Goal: Task Accomplishment & Management: Manage account settings

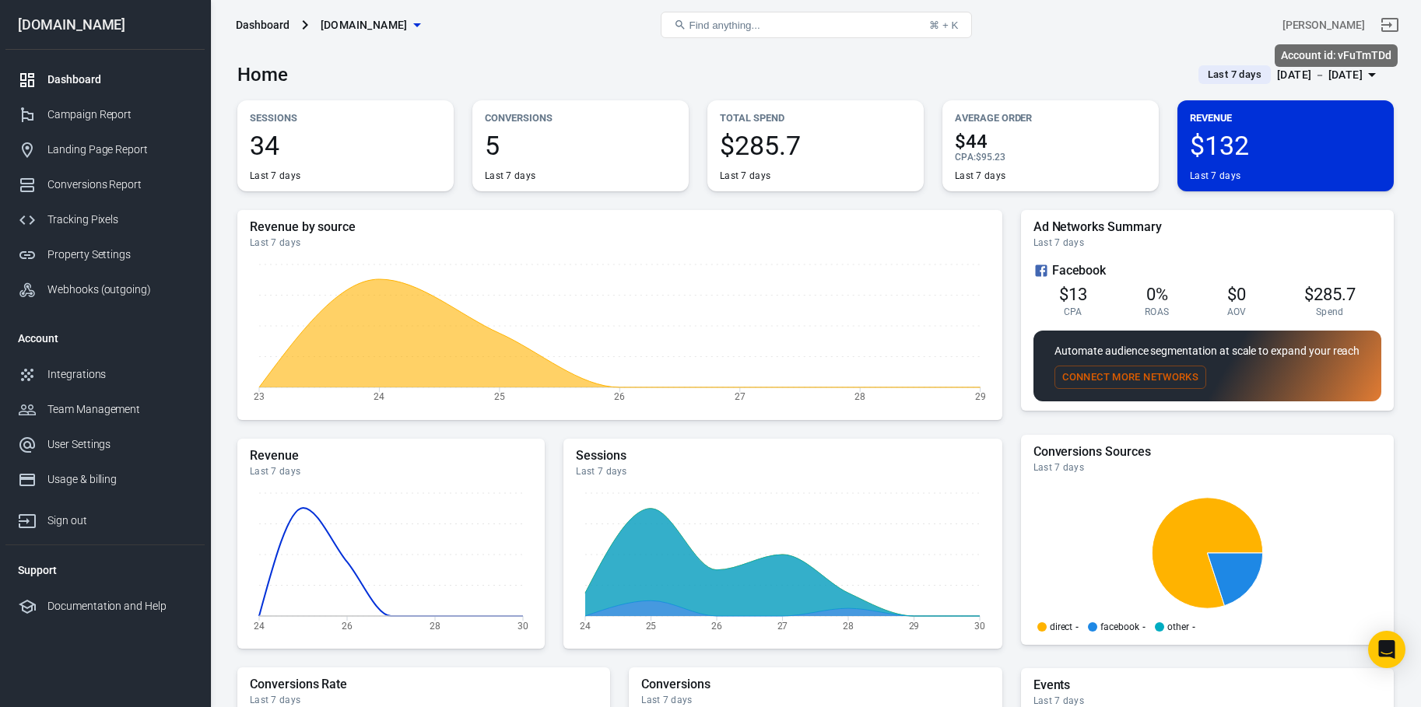
click at [1344, 25] on div "[PERSON_NAME]" at bounding box center [1323, 25] width 82 height 16
click at [62, 514] on div "Sign out" at bounding box center [119, 521] width 145 height 16
click at [88, 477] on div "Usage & billing" at bounding box center [119, 480] width 145 height 16
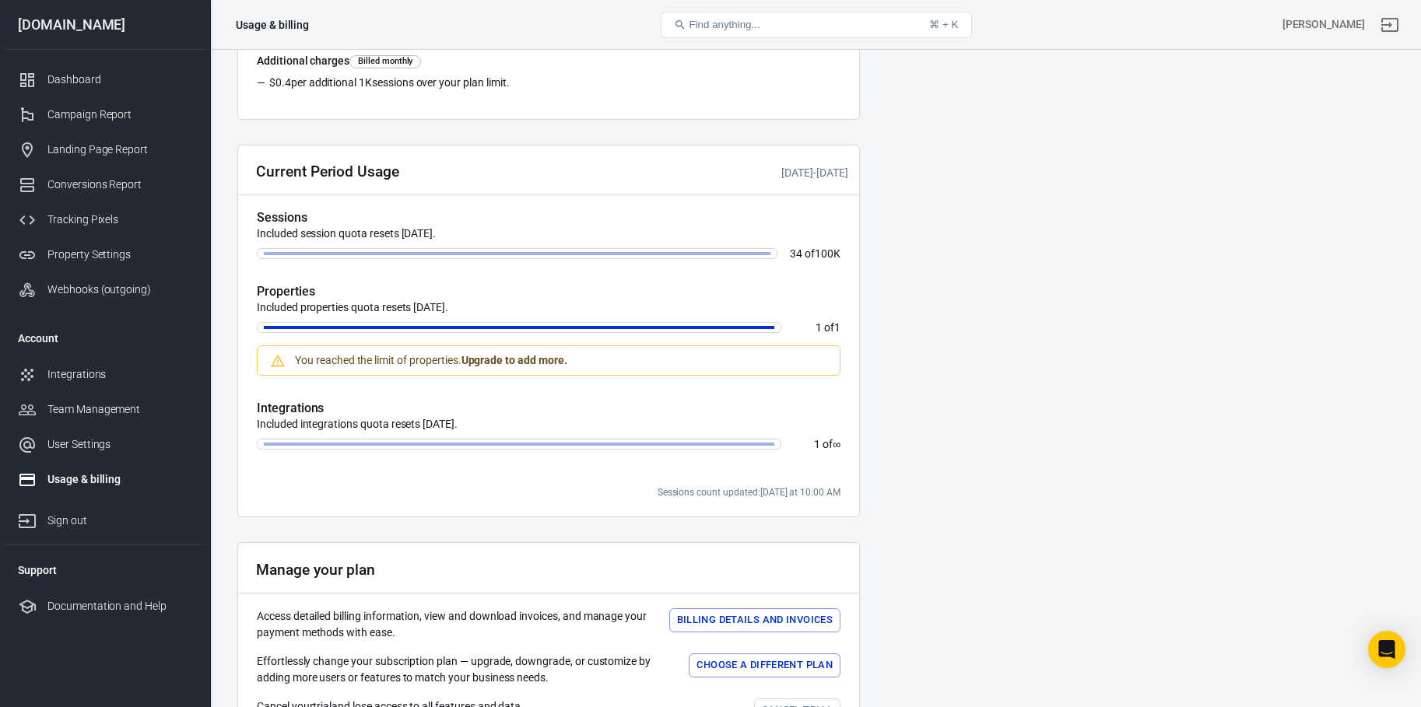
scroll to position [423, 0]
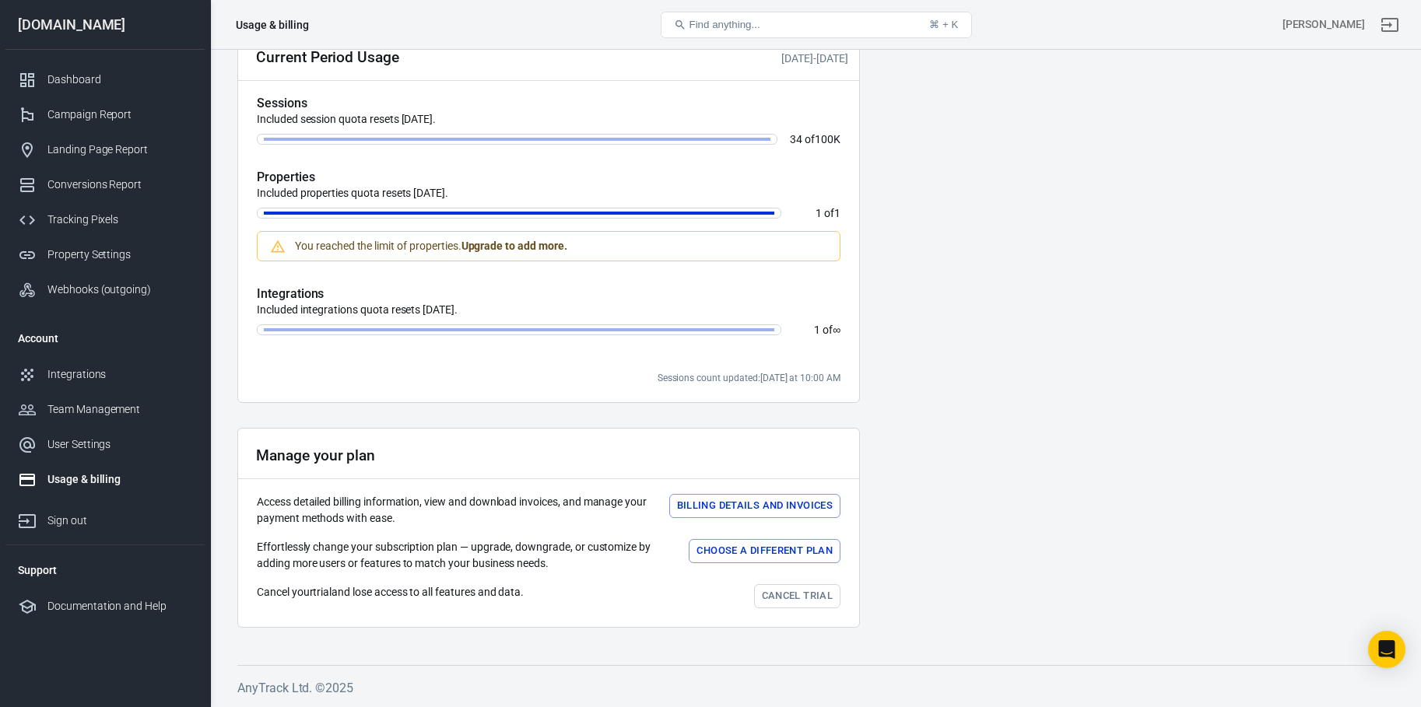
click at [778, 596] on link "Cancel trial" at bounding box center [797, 596] width 86 height 24
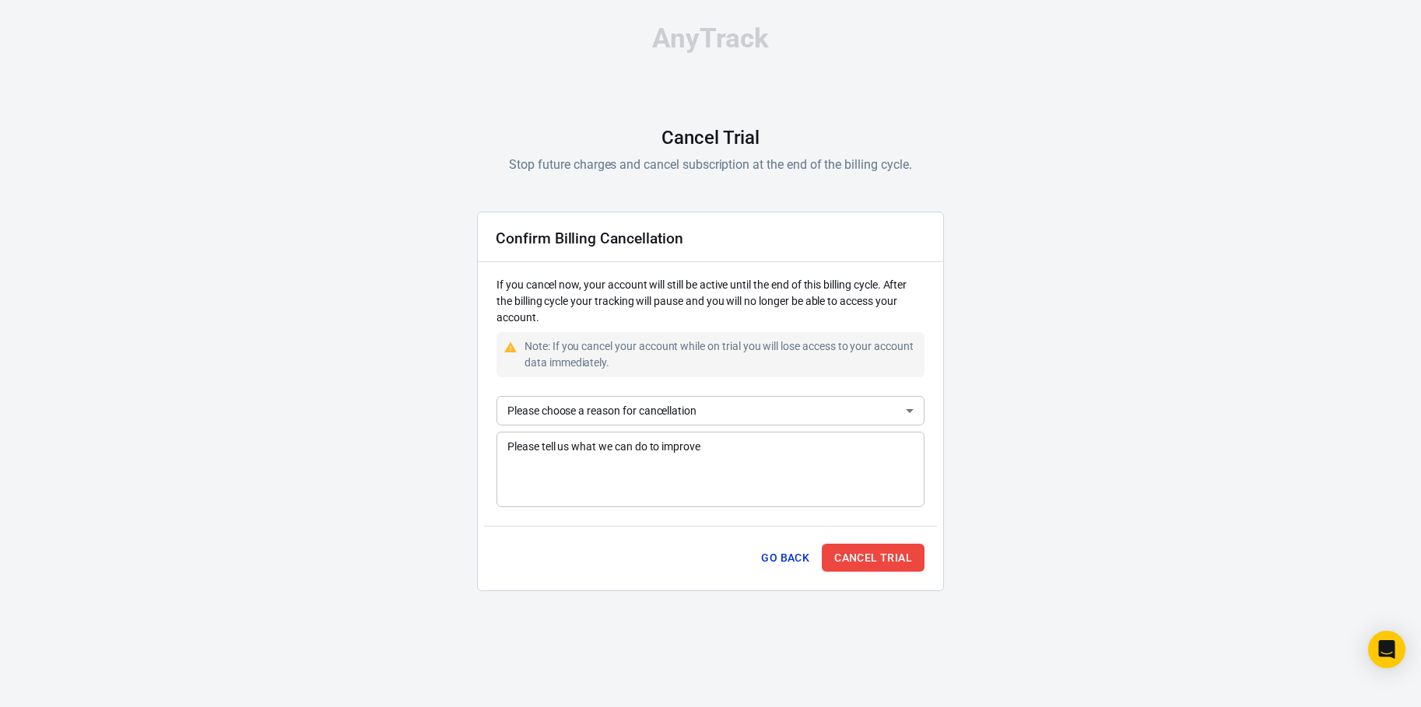
click at [613, 411] on body "AnyTrack Cancel Trial Stop future charges and cancel subscription at the end of…" at bounding box center [710, 314] width 1421 height 629
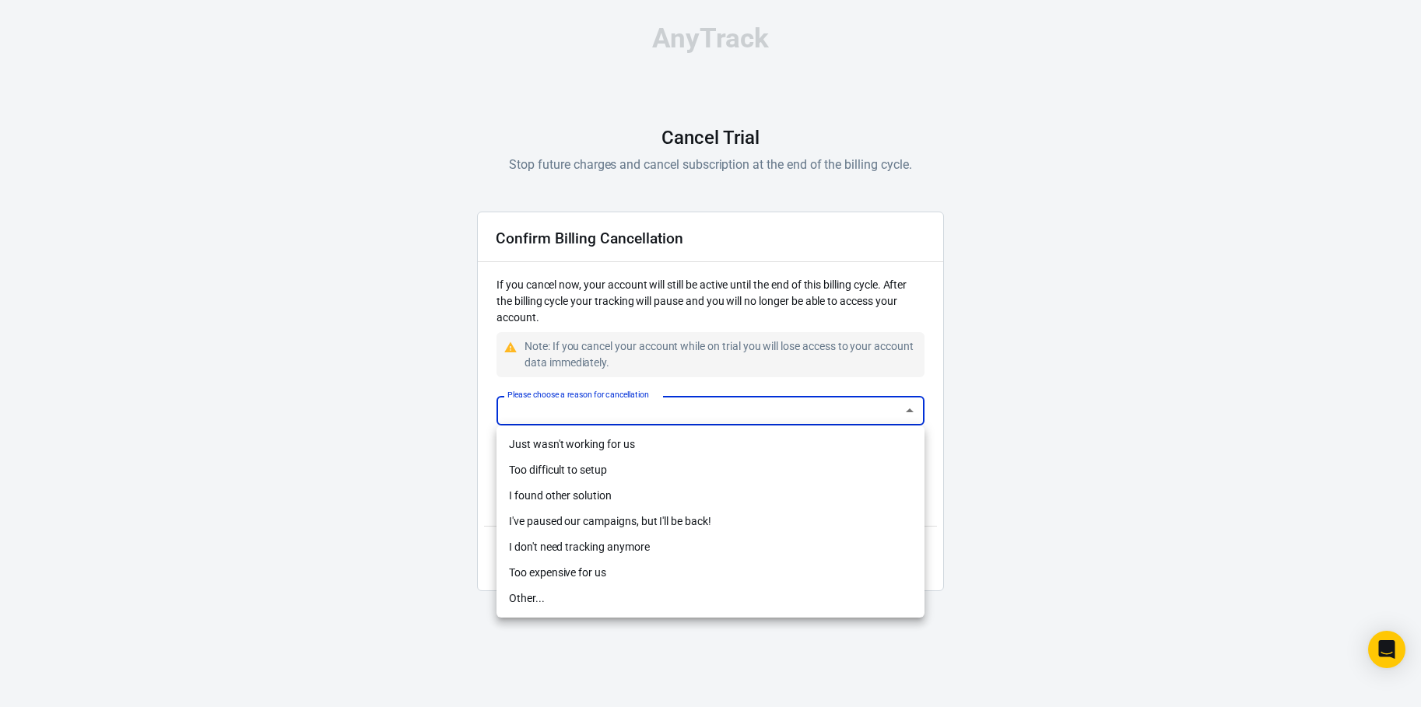
click at [609, 523] on li "I've paused our campaigns, but I'll be back!" at bounding box center [710, 522] width 428 height 26
type input "temporarily"
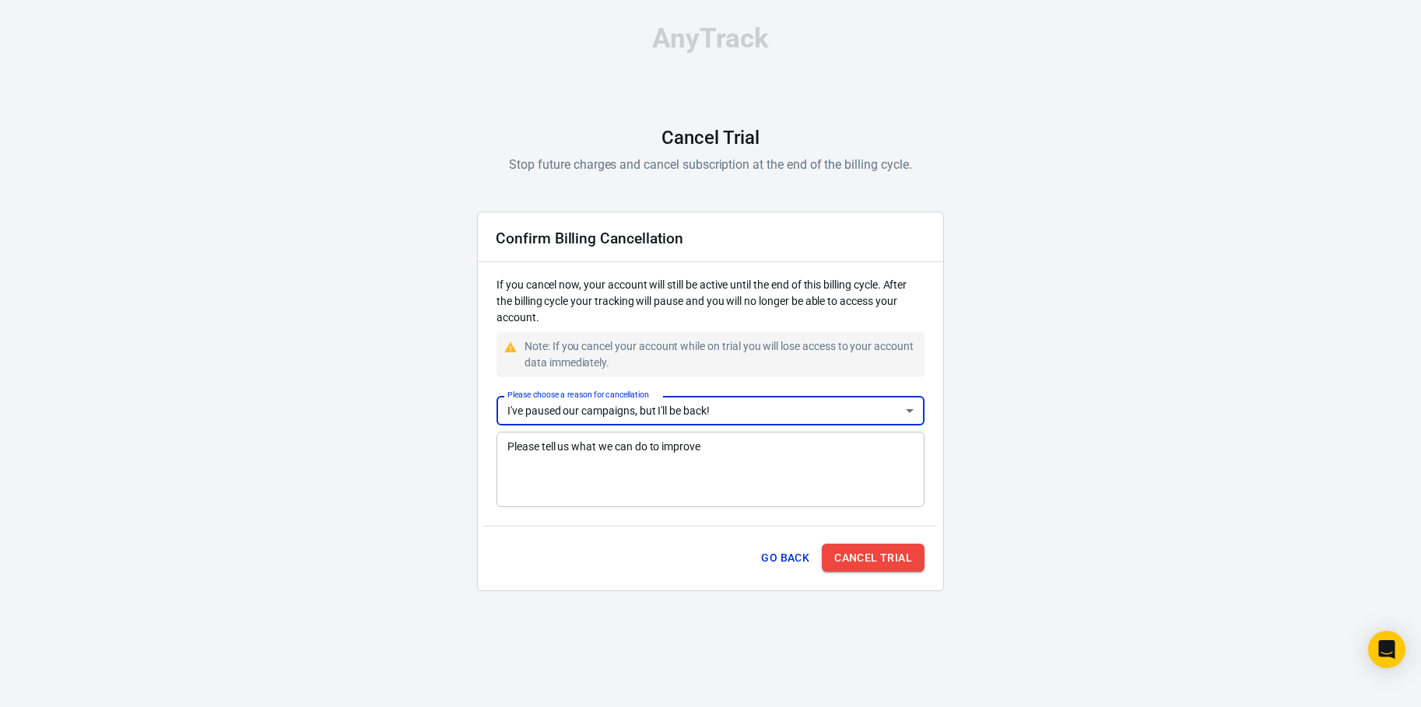
click at [840, 562] on button "Cancel Trial" at bounding box center [873, 558] width 103 height 29
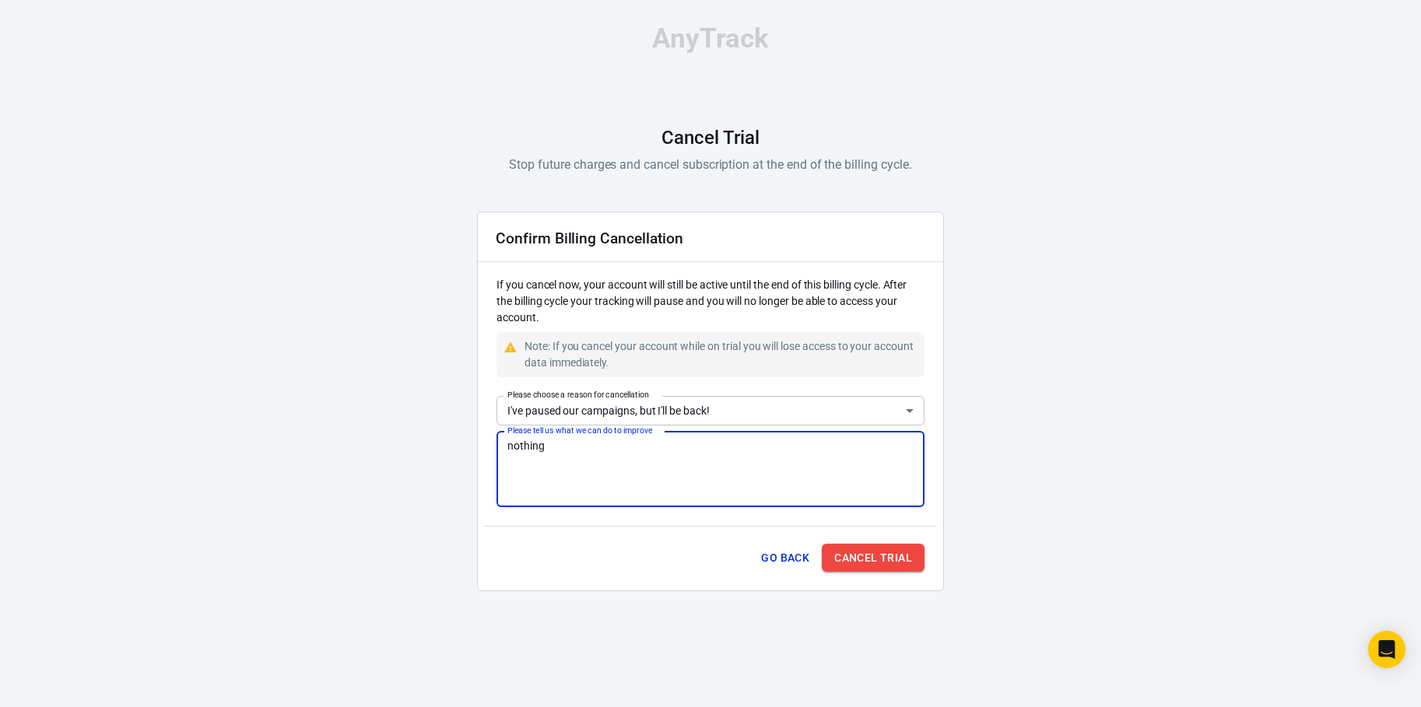
type textarea "nothing"
click at [907, 554] on button "Cancel Trial" at bounding box center [873, 558] width 103 height 29
